Goal: Information Seeking & Learning: Learn about a topic

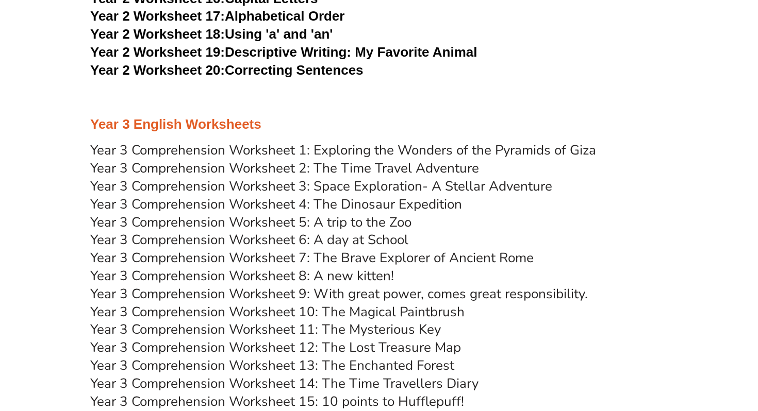
scroll to position [2870, 0]
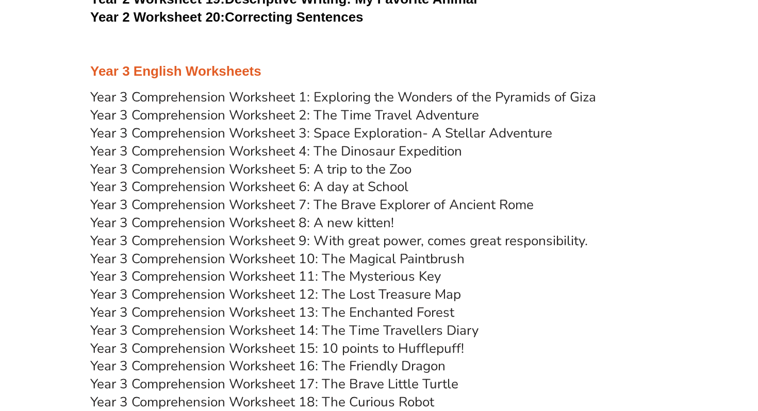
click at [321, 151] on link "Year 3 Comprehension Worksheet 4: The Dinosaur Expedition" at bounding box center [276, 151] width 372 height 18
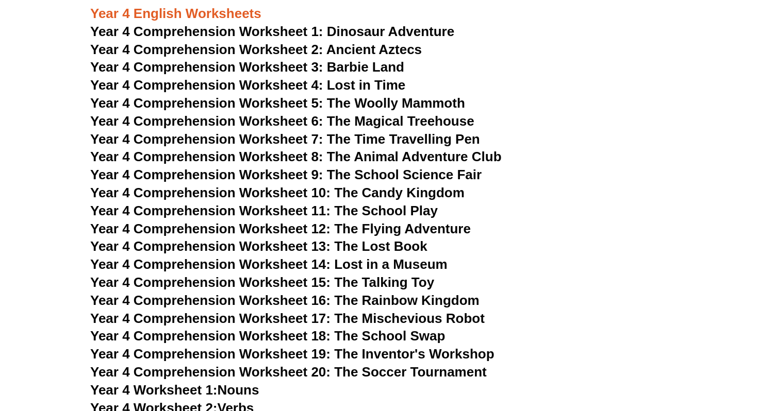
scroll to position [3687, 0]
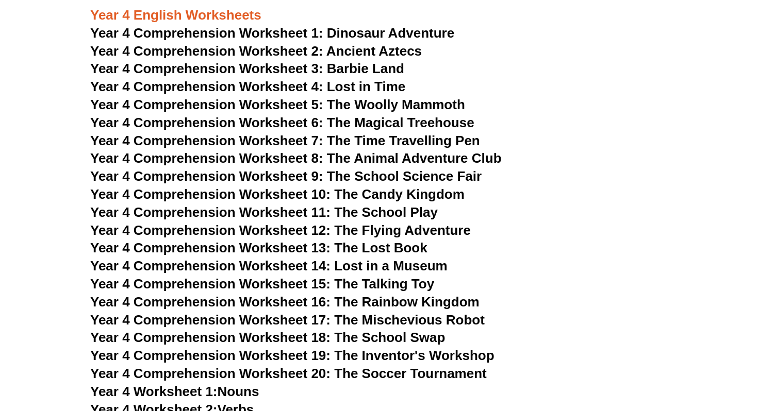
click at [378, 28] on span "Dinosaur Adventure" at bounding box center [390, 32] width 127 height 15
click at [382, 195] on span "Year 4 Comprehension Worksheet 10: The Candy Kingdom" at bounding box center [277, 194] width 374 height 15
click at [395, 358] on span "Year 4 Comprehension Worksheet 19: The Inventor's Workshop" at bounding box center [292, 355] width 404 height 15
click at [369, 126] on span "Year 4 Comprehension Worksheet 6: The Magical Treehouse" at bounding box center [282, 122] width 384 height 15
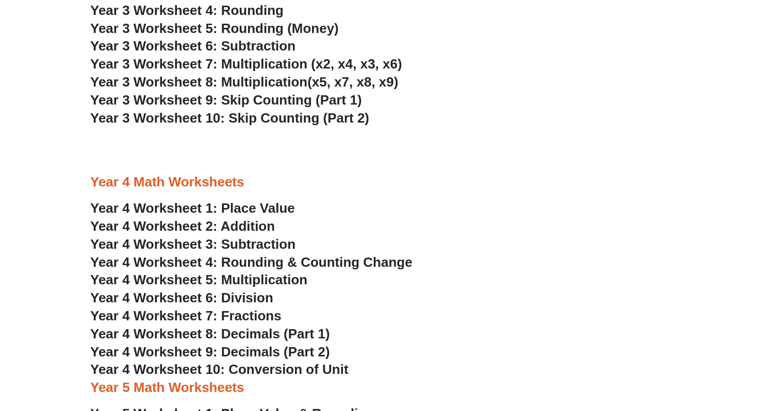
scroll to position [1395, 0]
